Goal: Complete application form

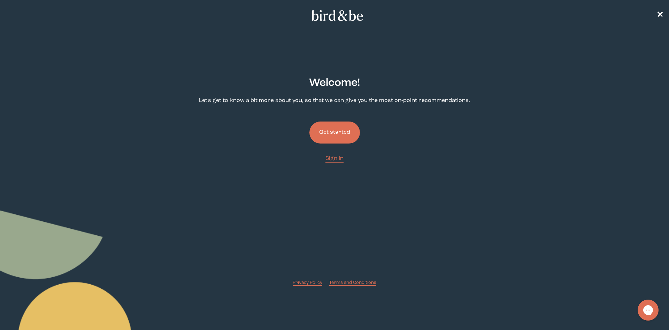
click at [347, 135] on button "Get started" at bounding box center [335, 132] width 51 height 22
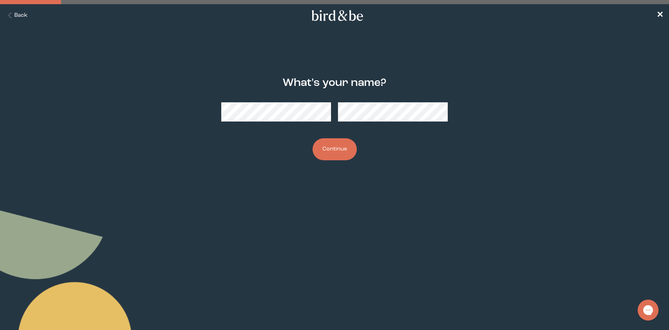
click at [313, 138] on button "Continue" at bounding box center [335, 149] width 44 height 22
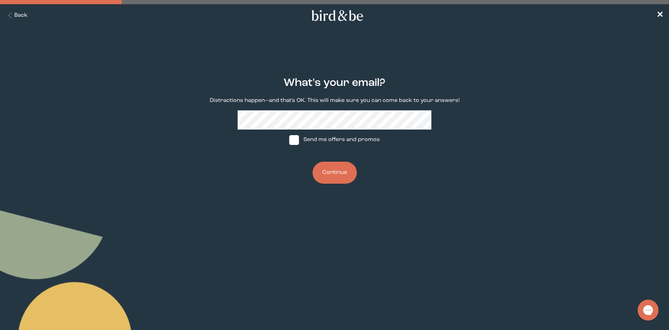
click at [403, 151] on div "What's your email? Distractions happen—and that's OK. This will make sure you c…" at bounding box center [335, 130] width 324 height 129
click at [297, 139] on span at bounding box center [294, 140] width 10 height 10
click at [289, 139] on input "Send me offers and promos" at bounding box center [289, 139] width 0 height 0
checkbox input "true"
click at [332, 177] on button "Continue" at bounding box center [335, 172] width 44 height 22
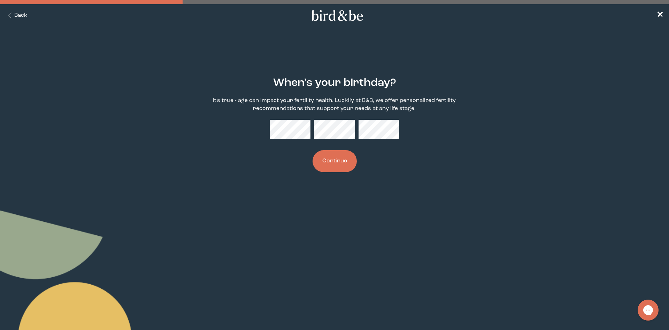
click at [348, 154] on button "Continue" at bounding box center [335, 161] width 44 height 22
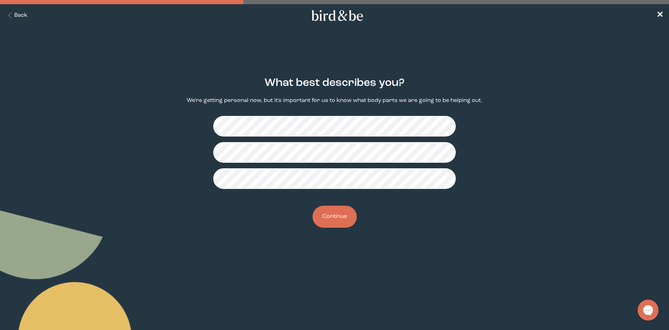
click at [341, 225] on button "Continue" at bounding box center [335, 216] width 44 height 22
click at [335, 206] on button "Continue" at bounding box center [335, 216] width 44 height 22
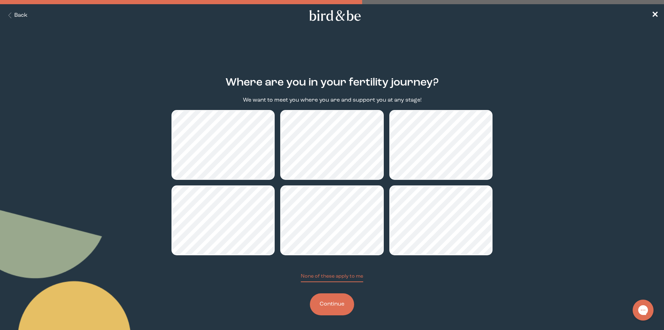
click at [339, 306] on button "Continue" at bounding box center [332, 304] width 44 height 22
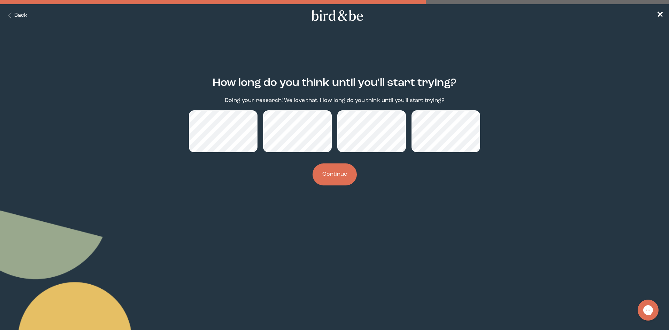
click at [347, 172] on button "Continue" at bounding box center [335, 174] width 44 height 22
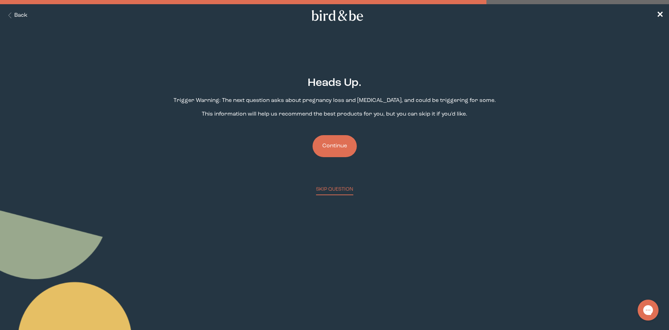
click at [341, 145] on button "Continue" at bounding box center [335, 146] width 44 height 22
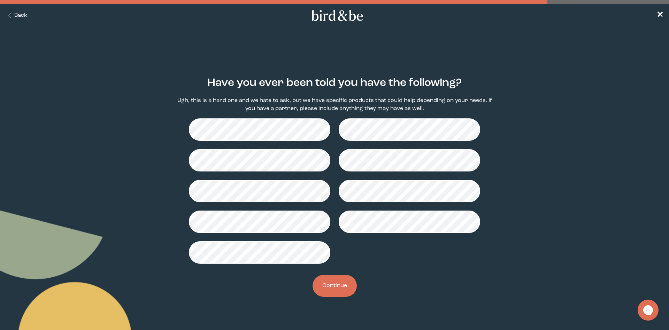
click at [336, 288] on button "Continue" at bounding box center [335, 285] width 44 height 22
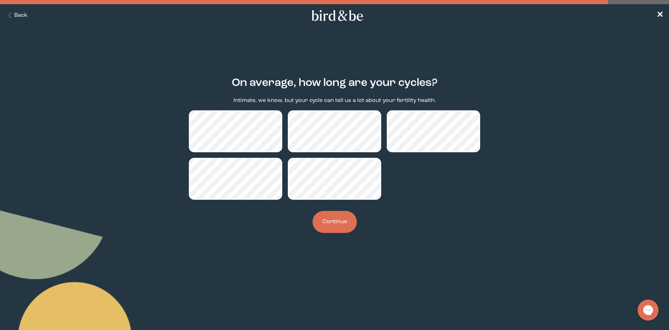
click at [338, 228] on button "Continue" at bounding box center [335, 222] width 44 height 22
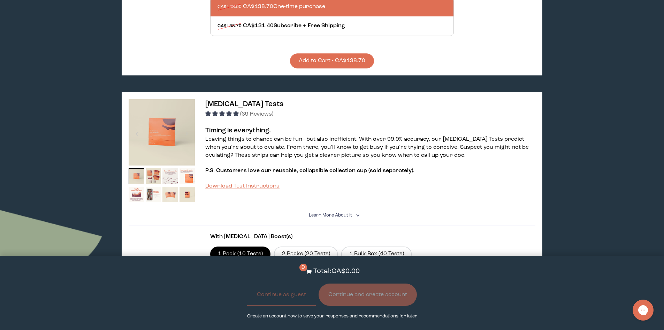
scroll to position [314, 0]
